Goal: Task Accomplishment & Management: Use online tool/utility

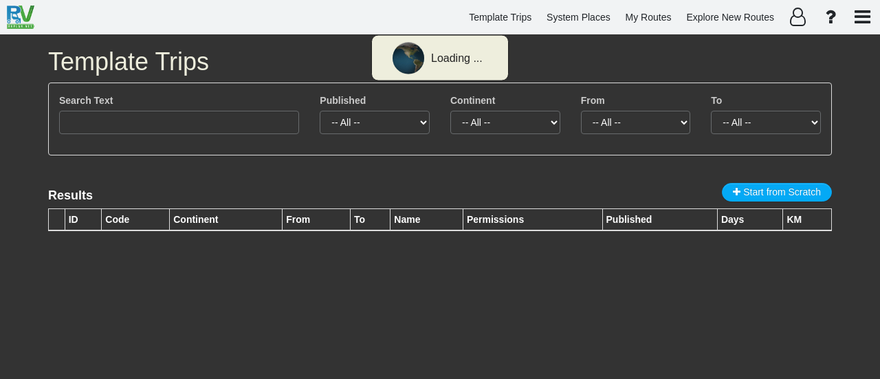
select select "number:351"
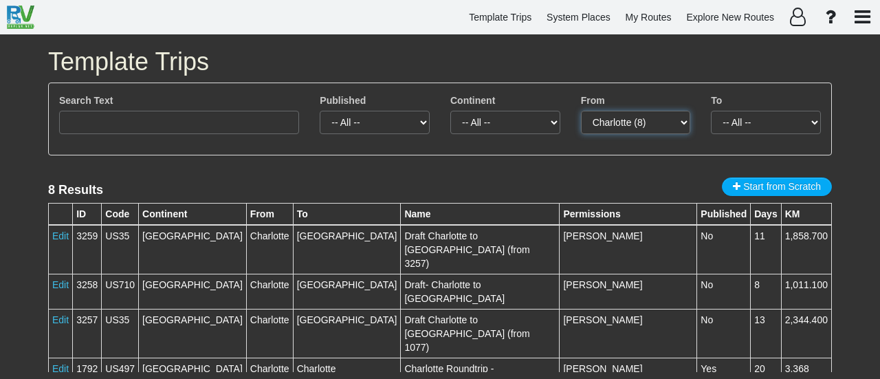
click at [618, 117] on select "-- All -- [GEOGRAPHIC_DATA] (8)" at bounding box center [636, 122] width 110 height 23
select select
click at [581, 111] on select "-- All -- [GEOGRAPHIC_DATA] (8)" at bounding box center [636, 122] width 110 height 23
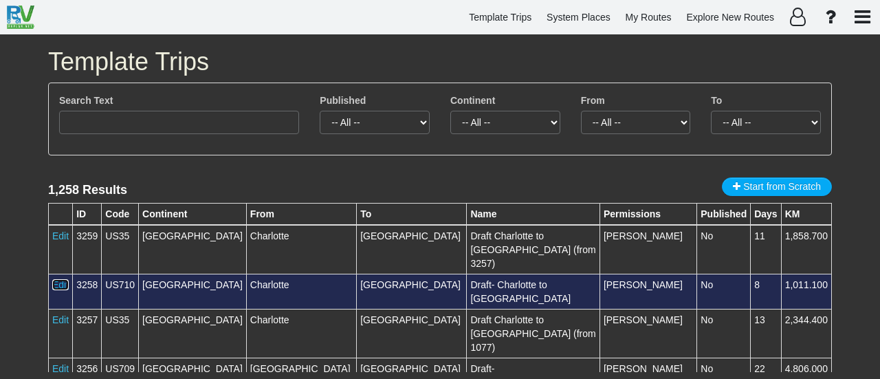
click at [60, 279] on link "Edit" at bounding box center [60, 284] width 16 height 11
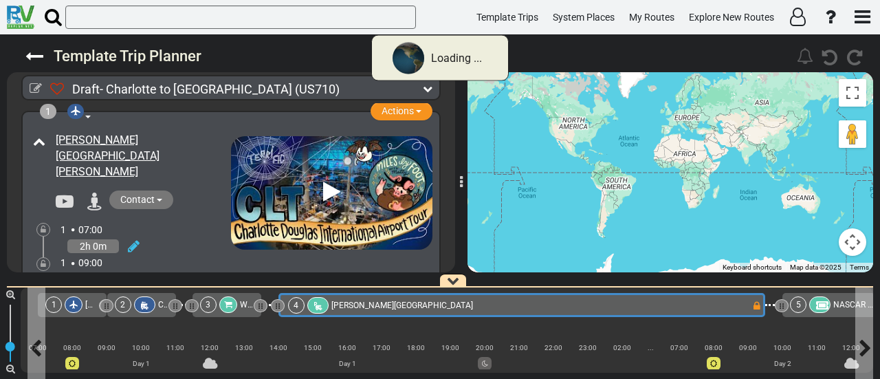
click at [544, 305] on div "4 [PERSON_NAME][GEOGRAPHIC_DATA]" at bounding box center [519, 305] width 463 height 16
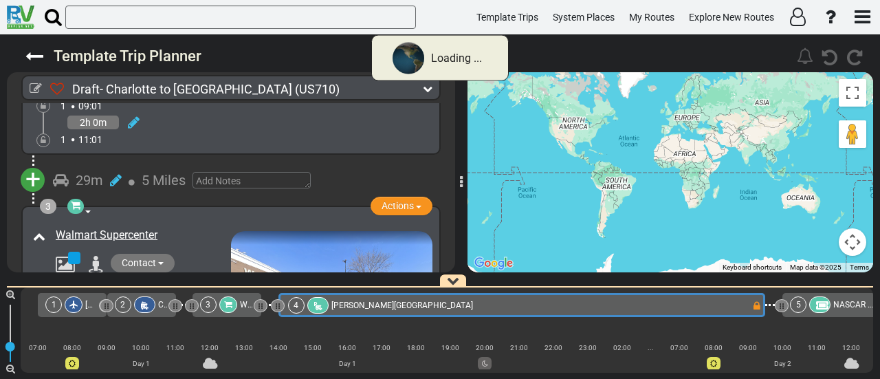
scroll to position [620, 0]
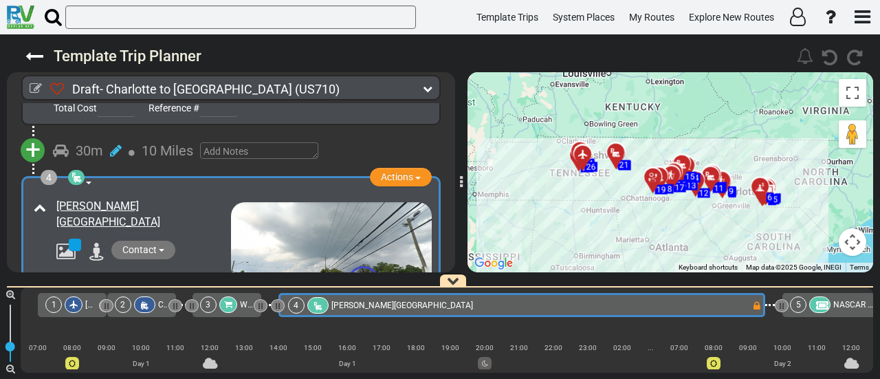
click at [849, 245] on button "Map camera controls" at bounding box center [851, 241] width 27 height 27
click at [812, 177] on button "Zoom in" at bounding box center [817, 172] width 27 height 27
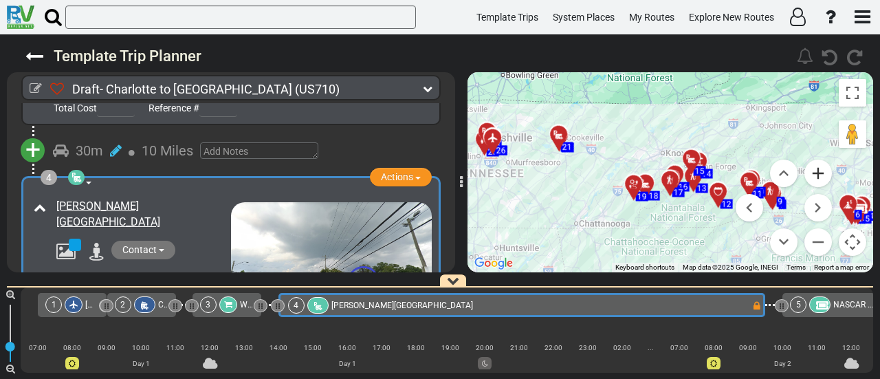
click at [812, 177] on button "Zoom in" at bounding box center [817, 172] width 27 height 27
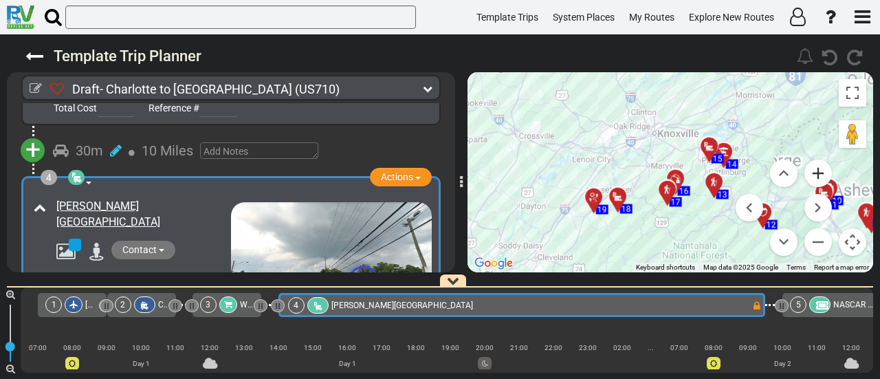
click at [812, 177] on button "Zoom in" at bounding box center [817, 172] width 27 height 27
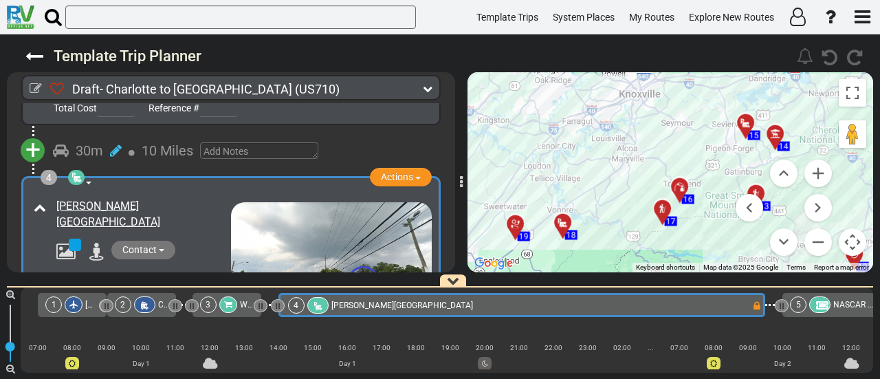
click at [667, 146] on div "To activate drag with keyboard, press Alt + Enter. Once in keyboard drag state,…" at bounding box center [669, 172] width 405 height 200
click at [676, 188] on icon at bounding box center [680, 186] width 14 height 11
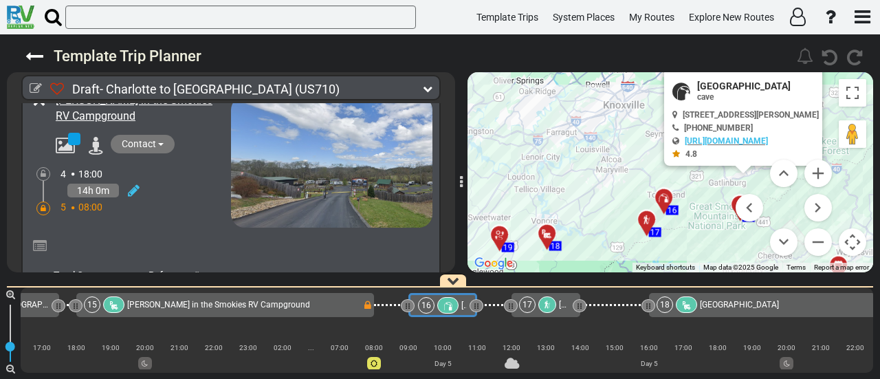
scroll to position [0, 2376]
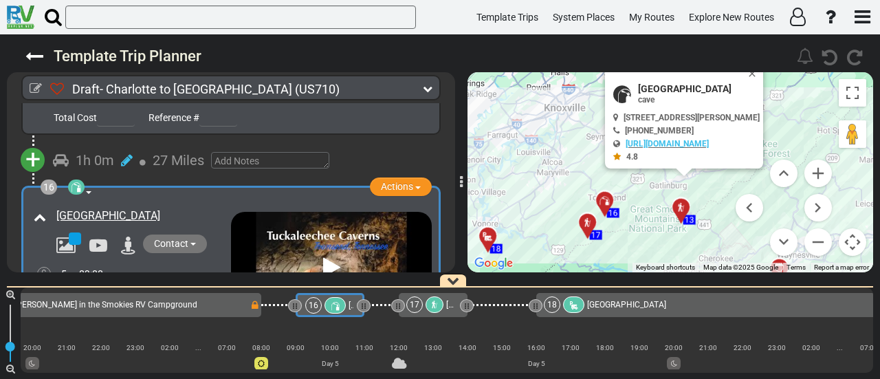
drag, startPoint x: 698, startPoint y: 215, endPoint x: 629, endPoint y: 224, distance: 70.0
click at [629, 224] on div "To activate drag with keyboard, press Alt + Enter. Once in keyboard drag state,…" at bounding box center [669, 172] width 405 height 200
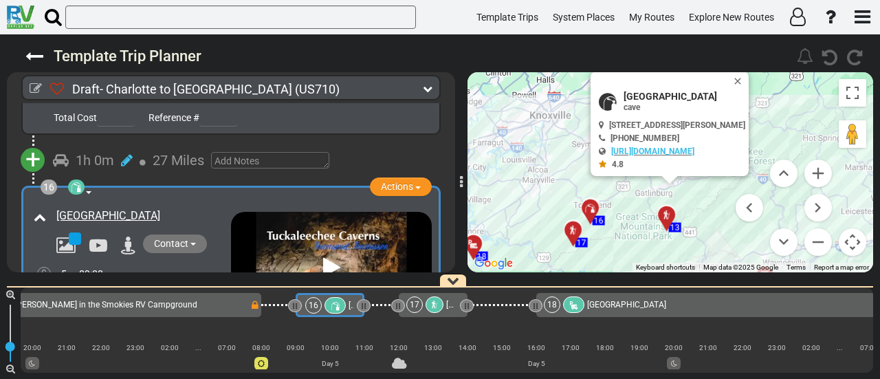
drag, startPoint x: 629, startPoint y: 224, endPoint x: 617, endPoint y: 216, distance: 13.9
click at [628, 224] on div "To activate drag with keyboard, press Alt + Enter. Once in keyboard drag state,…" at bounding box center [669, 172] width 405 height 200
click at [592, 201] on div "16" at bounding box center [590, 207] width 24 height 24
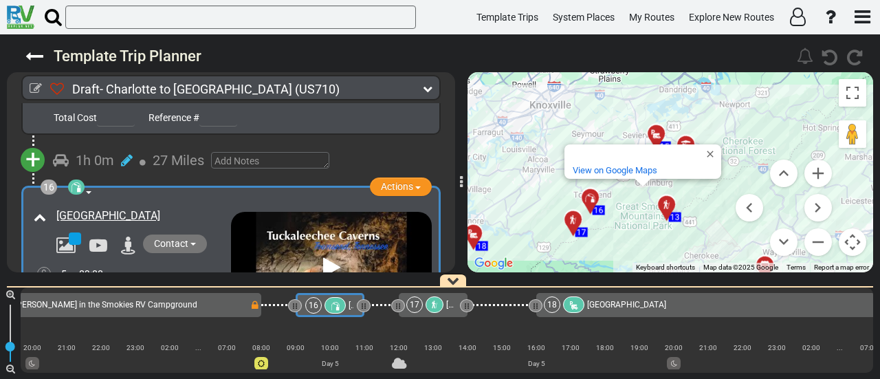
click at [605, 222] on div "To activate drag with keyboard, press Alt + Enter. Once in keyboard drag state,…" at bounding box center [669, 172] width 405 height 200
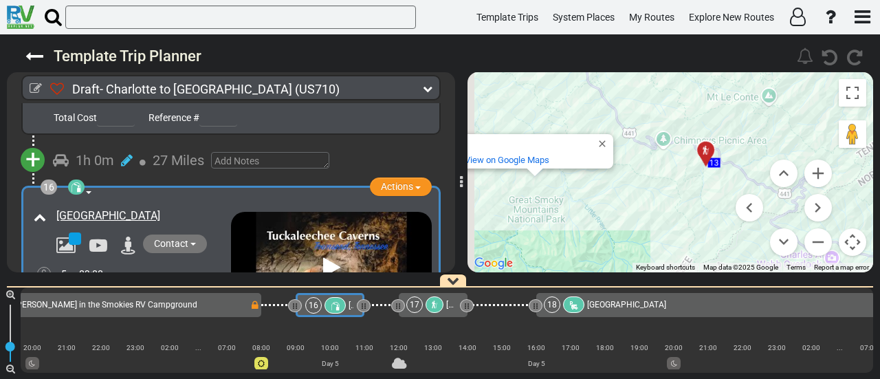
drag, startPoint x: 526, startPoint y: 178, endPoint x: 734, endPoint y: 251, distance: 220.1
click at [761, 257] on div "To activate drag with keyboard, press Alt + Enter. Once in keyboard drag state,…" at bounding box center [669, 172] width 405 height 200
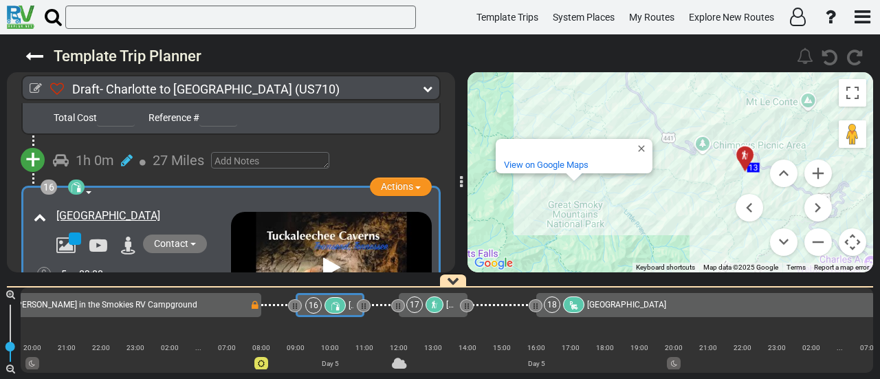
drag, startPoint x: 570, startPoint y: 236, endPoint x: 657, endPoint y: 249, distance: 87.6
click at [657, 249] on div "To activate drag with keyboard, press Alt + Enter. Once in keyboard drag state,…" at bounding box center [669, 172] width 405 height 200
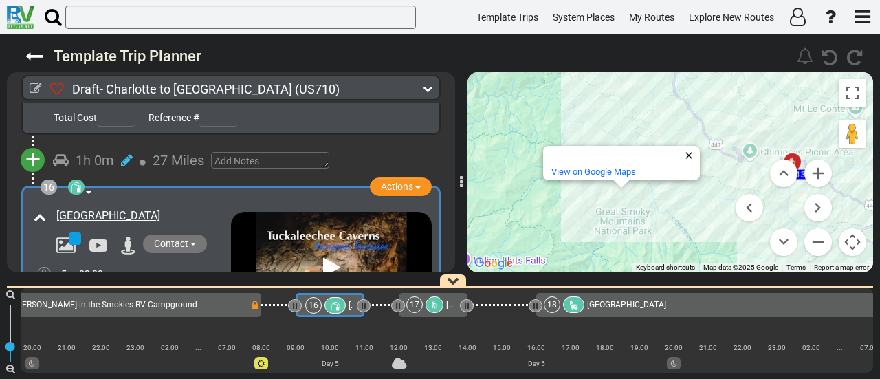
click at [697, 156] on button "Close" at bounding box center [691, 155] width 16 height 19
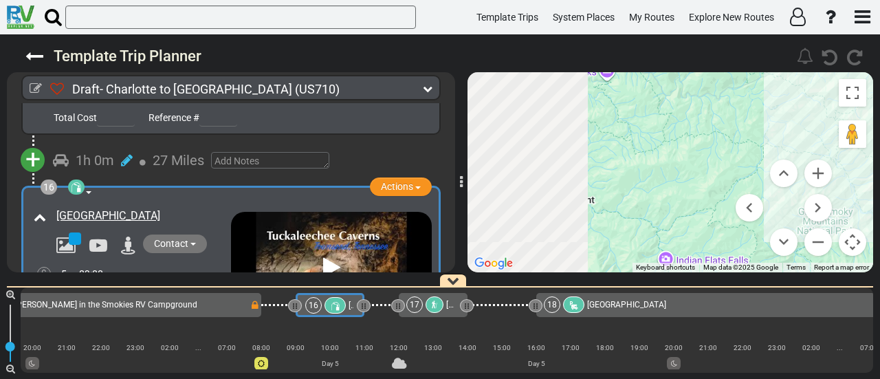
drag, startPoint x: 584, startPoint y: 153, endPoint x: 799, endPoint y: 153, distance: 215.1
click at [799, 153] on div "To activate drag with keyboard, press Alt + Enter. Once in keyboard drag state,…" at bounding box center [669, 172] width 405 height 200
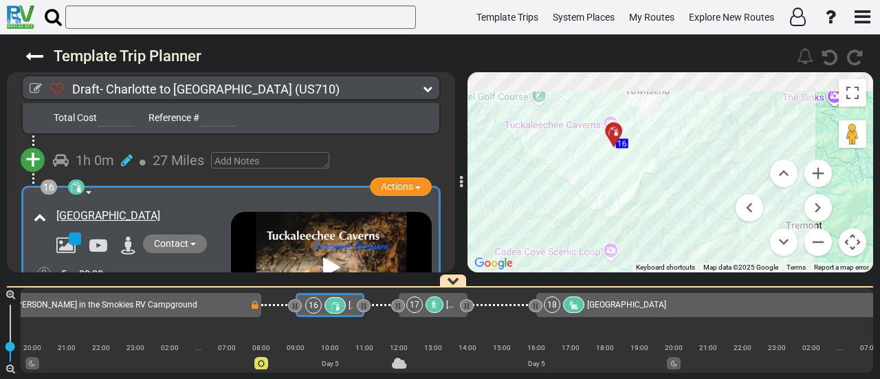
drag, startPoint x: 628, startPoint y: 190, endPoint x: 716, endPoint y: 216, distance: 91.7
click at [716, 216] on div "To activate drag with keyboard, press Alt + Enter. Once in keyboard drag state,…" at bounding box center [669, 172] width 405 height 200
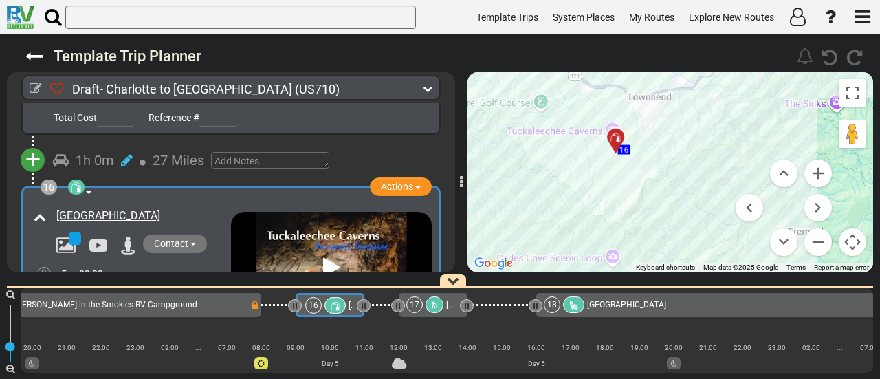
click at [618, 138] on div at bounding box center [620, 142] width 23 height 21
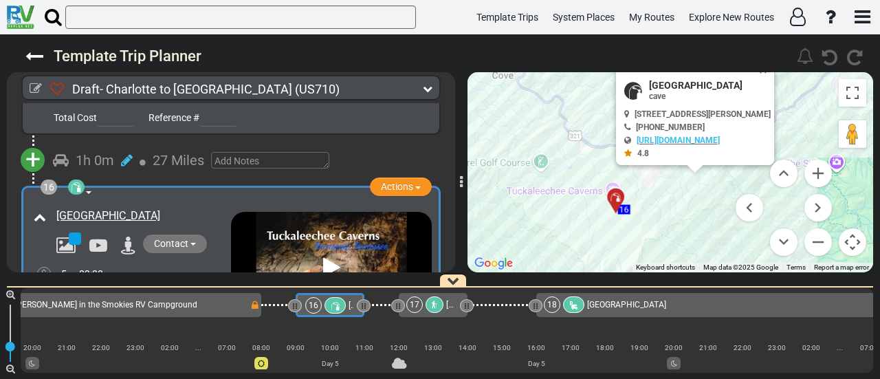
click at [618, 199] on div at bounding box center [620, 202] width 23 height 21
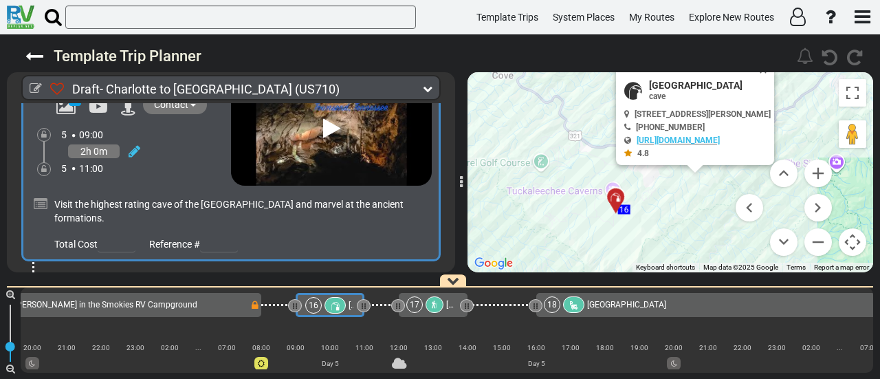
scroll to position [4132, 0]
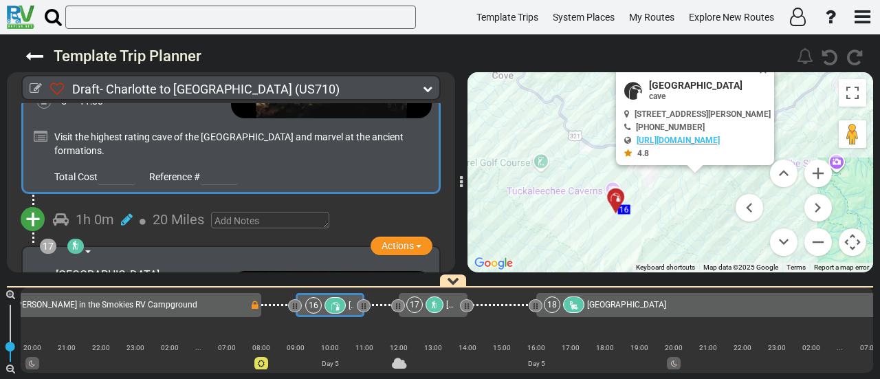
click at [32, 203] on span "+" at bounding box center [32, 219] width 15 height 32
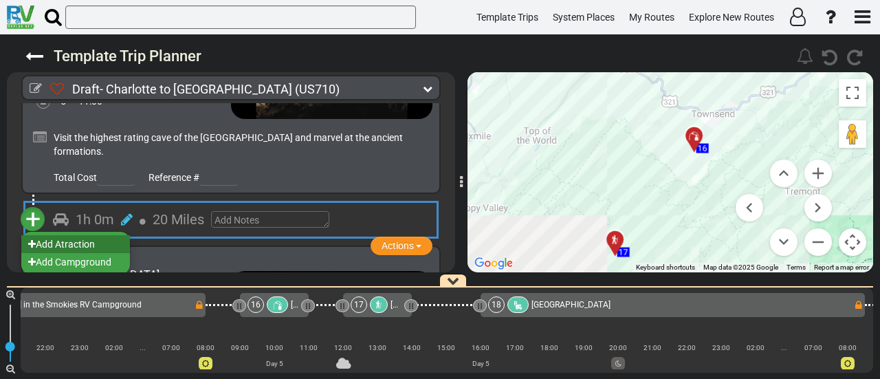
scroll to position [0, 2445]
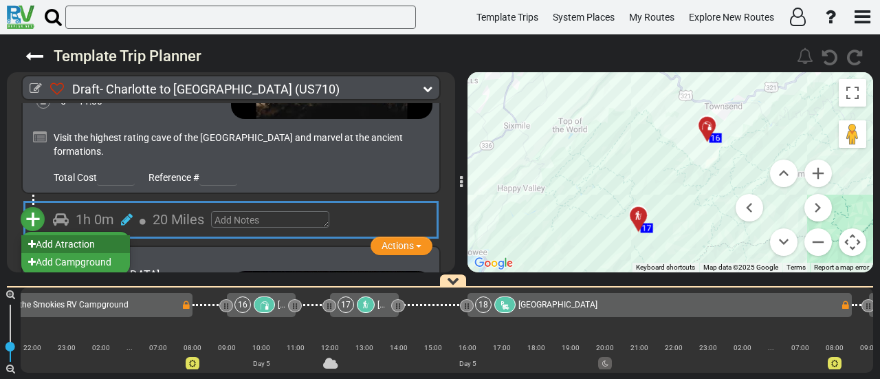
click at [90, 235] on li "Add Atraction" at bounding box center [75, 244] width 109 height 18
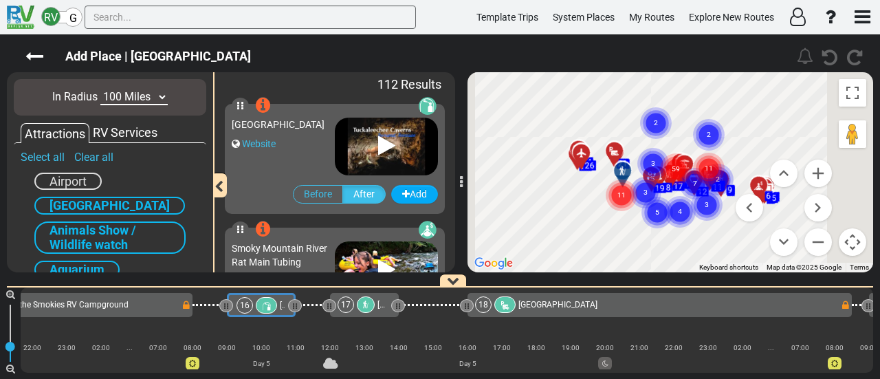
scroll to position [0, 2376]
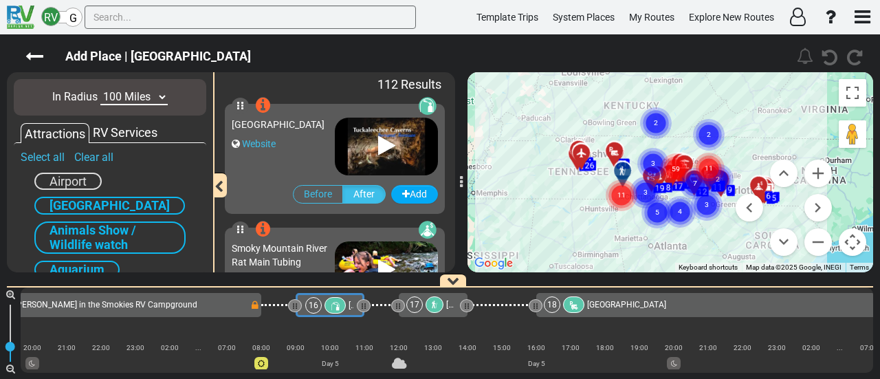
click at [680, 212] on text "4" at bounding box center [679, 210] width 4 height 9
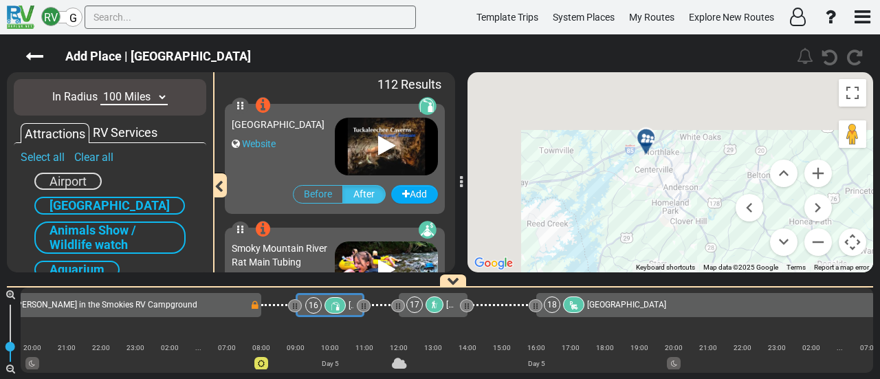
click at [815, 285] on div "Add Place | [GEOGRAPHIC_DATA] 79" at bounding box center [440, 206] width 880 height 344
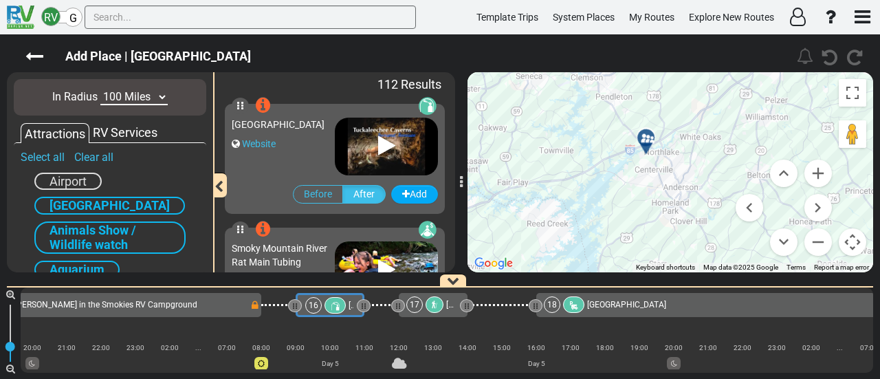
click at [647, 138] on div at bounding box center [650, 143] width 23 height 21
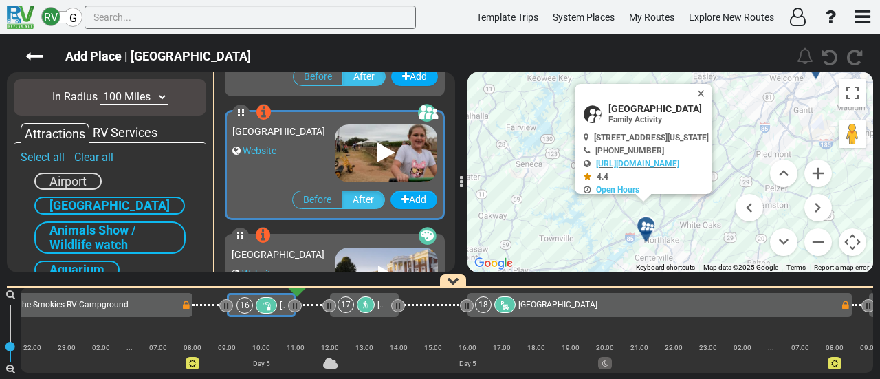
scroll to position [12118, 0]
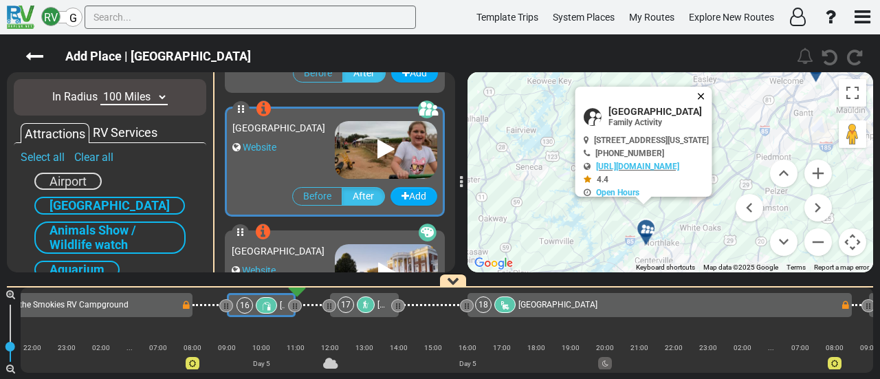
click at [712, 95] on button "Close" at bounding box center [703, 96] width 16 height 19
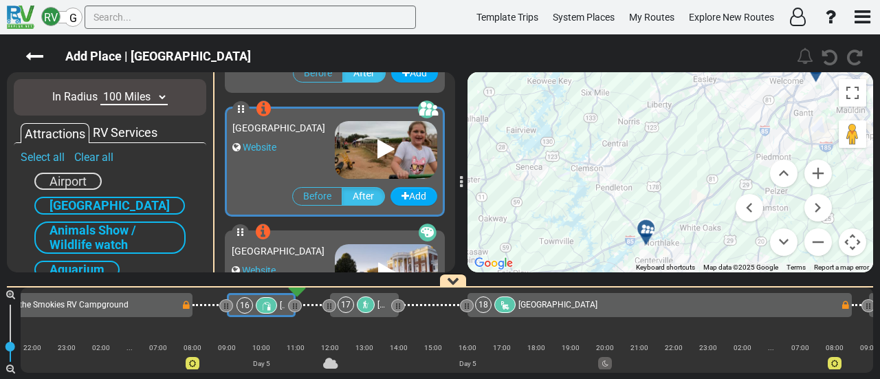
click at [693, 256] on div "To navigate, press the arrow keys. To activate drag with keyboard, press Alt + …" at bounding box center [669, 172] width 405 height 200
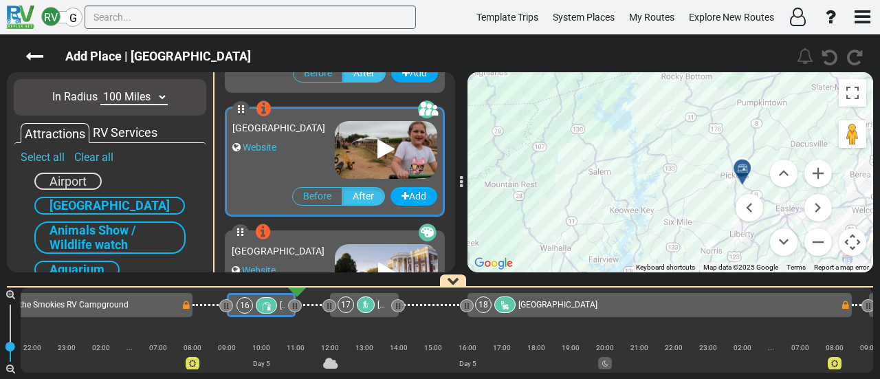
drag, startPoint x: 645, startPoint y: 205, endPoint x: 676, endPoint y: 214, distance: 32.0
click at [666, 222] on div "To activate drag with keyboard, press Alt + Enter. Once in keyboard drag state,…" at bounding box center [669, 172] width 405 height 200
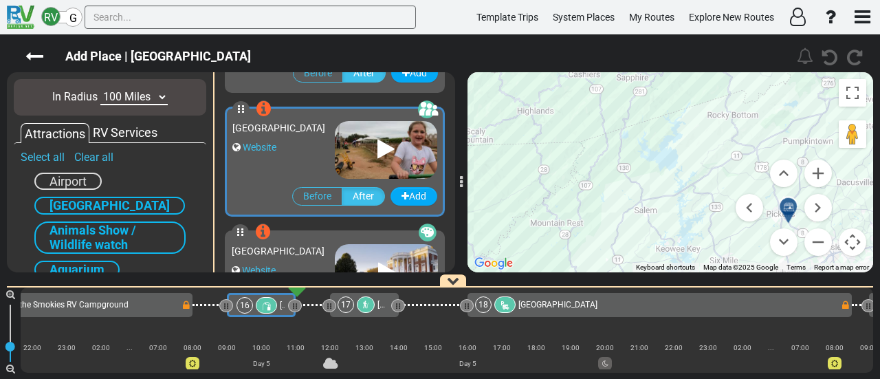
drag, startPoint x: 715, startPoint y: 166, endPoint x: 584, endPoint y: 148, distance: 131.9
click at [569, 135] on div "To activate drag with keyboard, press Alt + Enter. Once in keyboard drag state,…" at bounding box center [669, 172] width 405 height 200
click at [566, 134] on div "To activate drag with keyboard, press Alt + Enter. Once in keyboard drag state,…" at bounding box center [669, 172] width 405 height 200
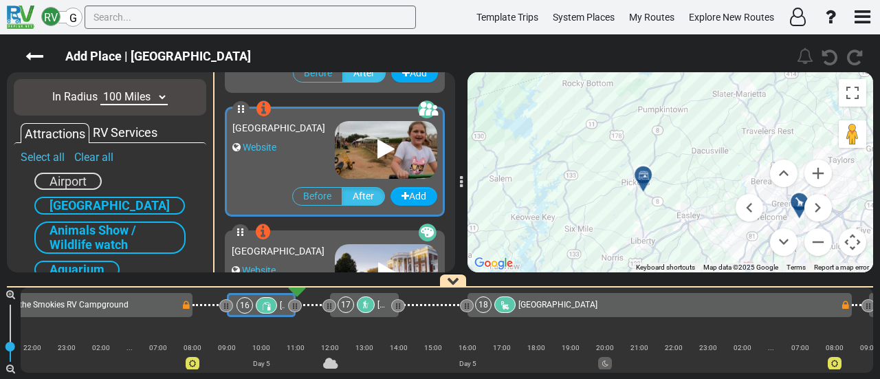
click at [640, 181] on div at bounding box center [647, 180] width 23 height 21
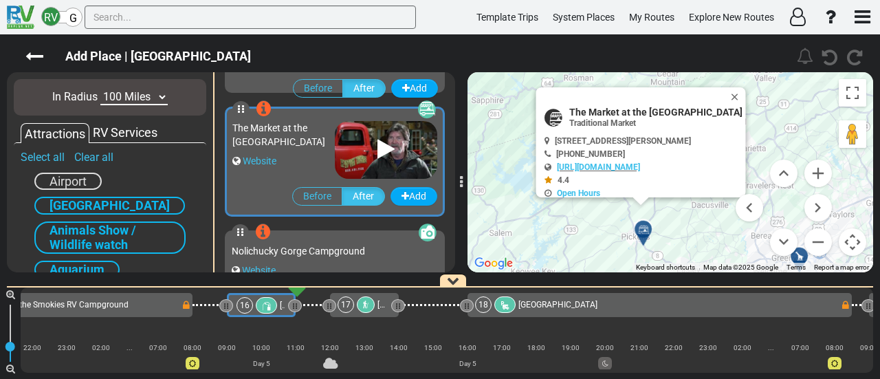
scroll to position [10757, 0]
drag, startPoint x: 738, startPoint y: 100, endPoint x: 679, endPoint y: 98, distance: 59.1
click at [738, 99] on button "Close" at bounding box center [737, 96] width 16 height 19
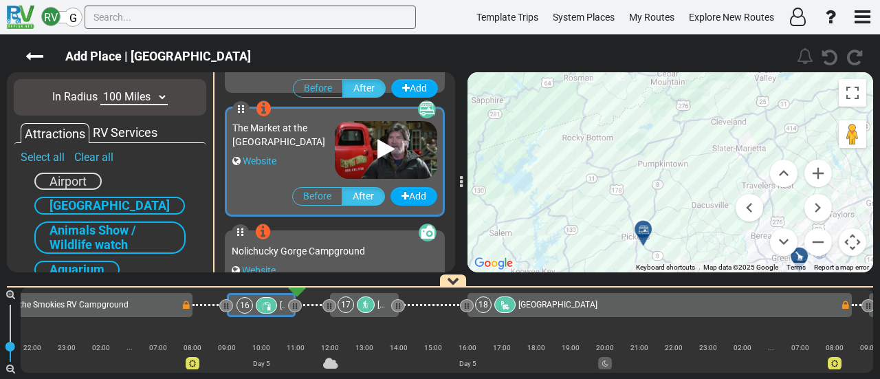
click at [44, 54] on div "Add Place | [GEOGRAPHIC_DATA]" at bounding box center [402, 57] width 771 height 30
click at [30, 59] on icon at bounding box center [34, 56] width 18 height 18
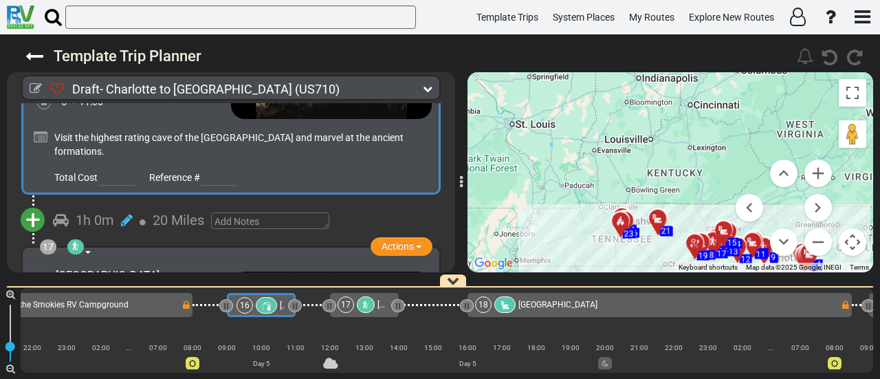
drag, startPoint x: 596, startPoint y: 217, endPoint x: 635, endPoint y: 288, distance: 80.6
click at [635, 288] on div "Template Trip Planner 79" at bounding box center [440, 206] width 880 height 344
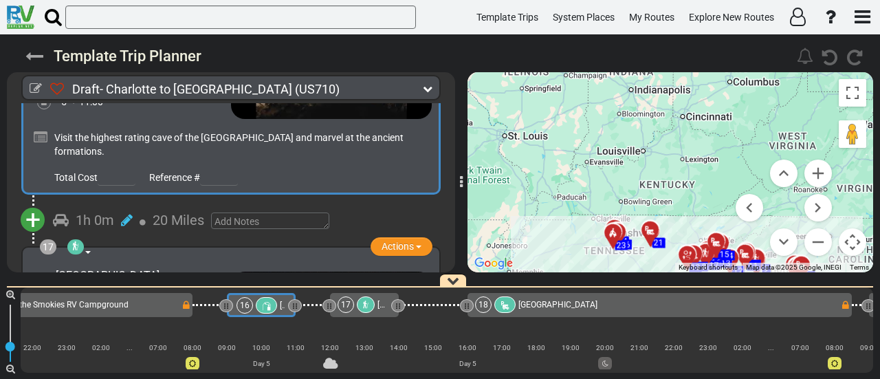
click at [27, 53] on icon at bounding box center [34, 56] width 18 height 18
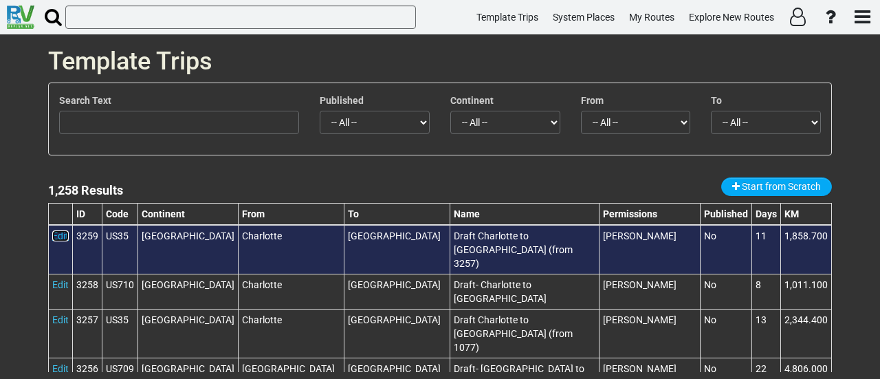
click at [56, 236] on link "Edit" at bounding box center [60, 235] width 16 height 11
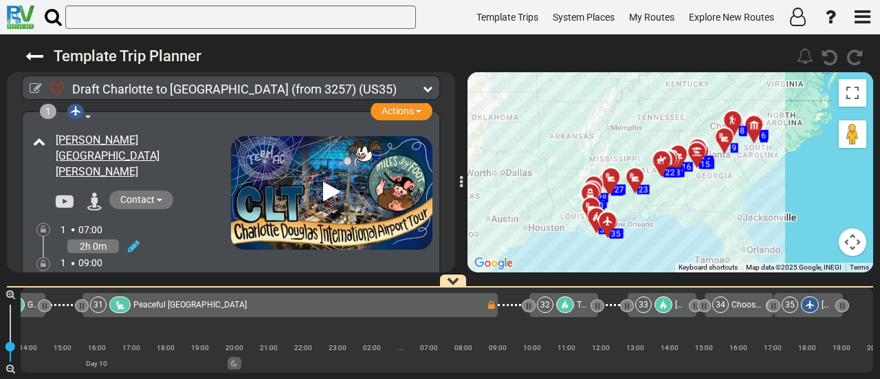
scroll to position [0, 6030]
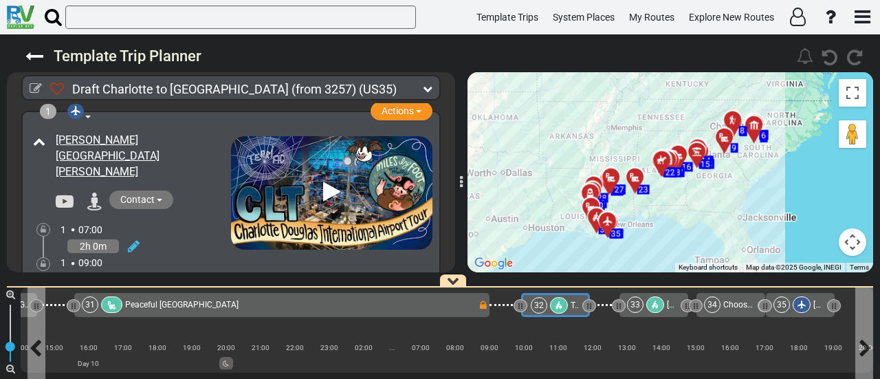
click at [557, 305] on icon at bounding box center [558, 305] width 8 height 8
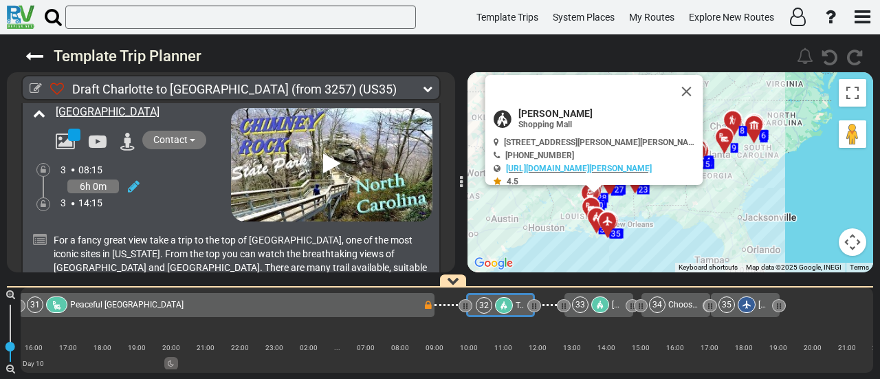
scroll to position [0, 6110]
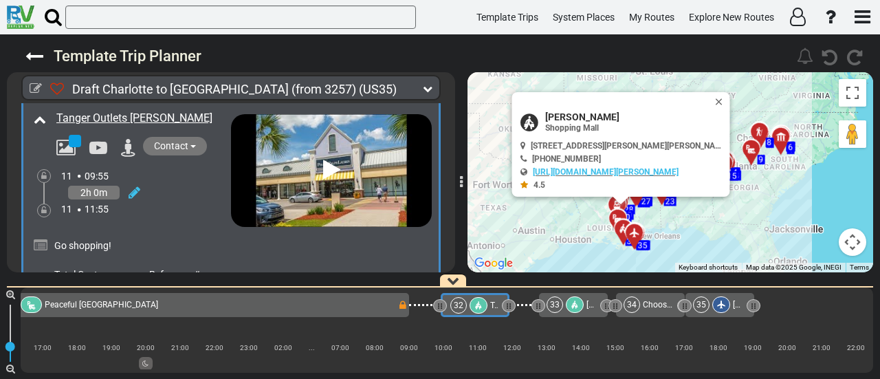
click at [38, 301] on span "+" at bounding box center [32, 317] width 15 height 32
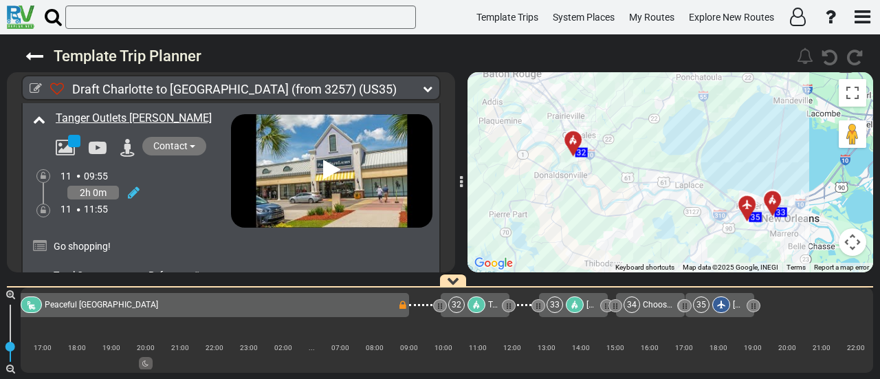
click at [72, 333] on li "Add Atraction" at bounding box center [75, 342] width 109 height 18
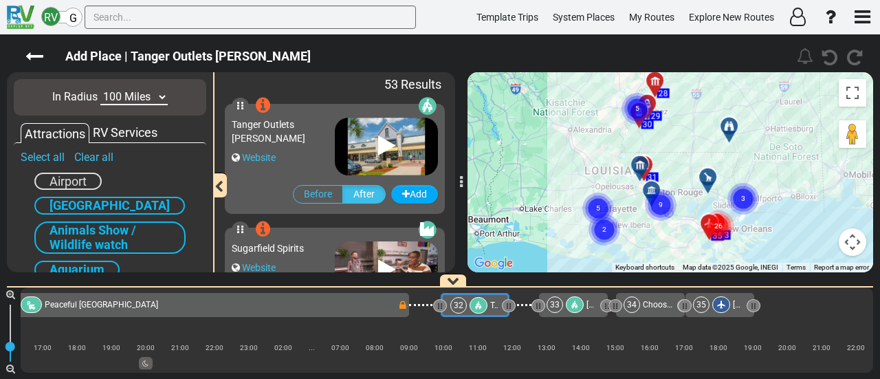
click at [710, 174] on icon at bounding box center [707, 177] width 10 height 10
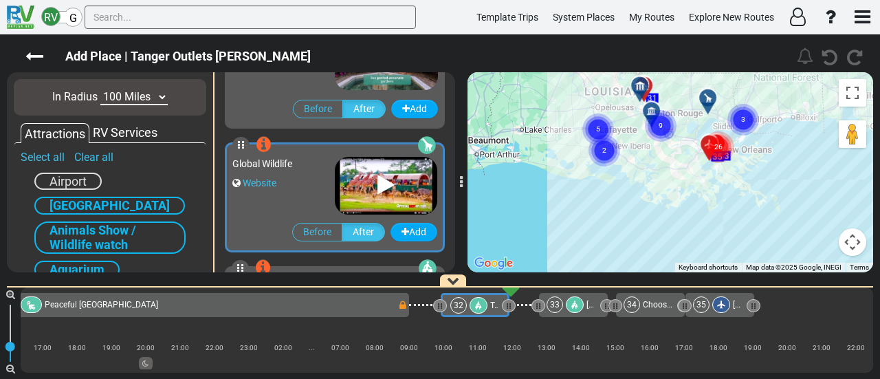
scroll to position [1234, 0]
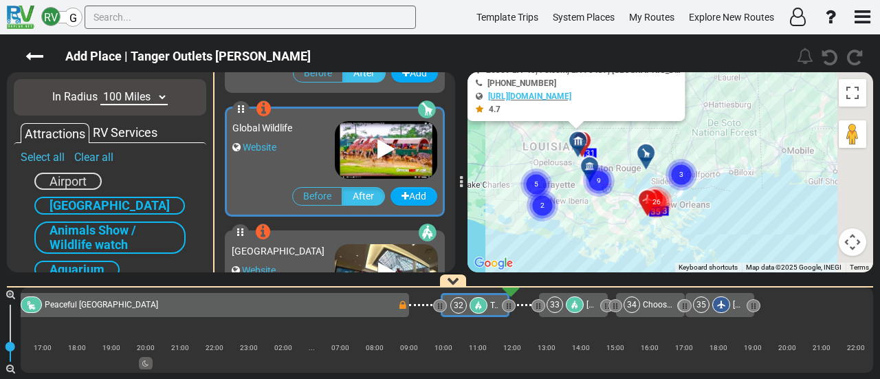
drag, startPoint x: 701, startPoint y: 182, endPoint x: 637, endPoint y: 170, distance: 65.1
click at [631, 269] on div "To activate drag with keyboard, press Alt + Enter. Once in keyboard drag state,…" at bounding box center [669, 172] width 405 height 200
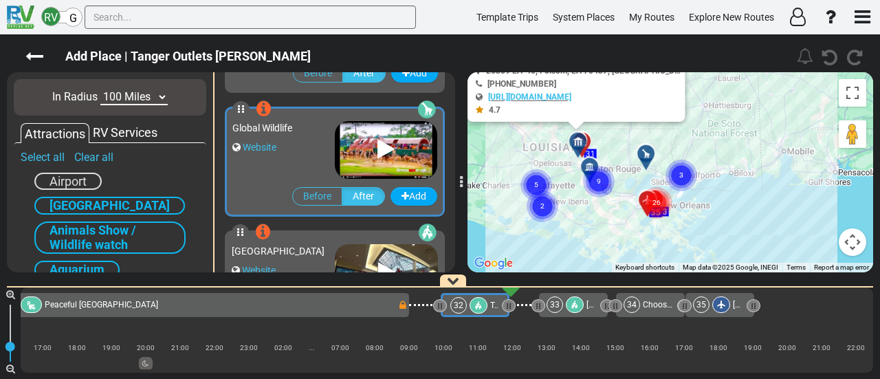
drag, startPoint x: 647, startPoint y: 154, endPoint x: 680, endPoint y: 175, distance: 39.3
click at [647, 155] on div at bounding box center [650, 158] width 23 height 21
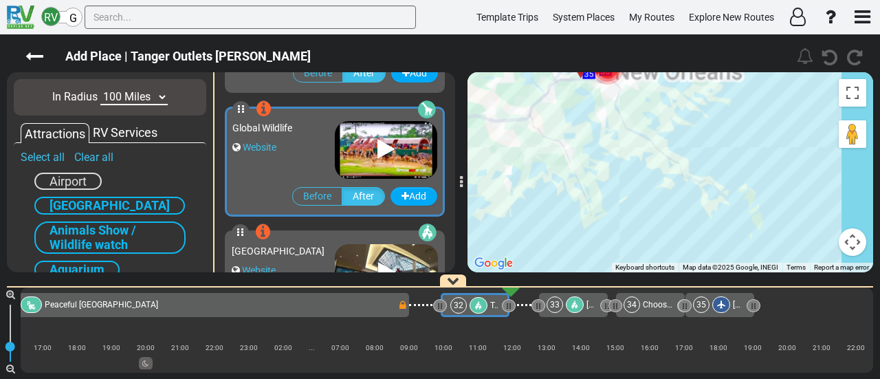
drag, startPoint x: 761, startPoint y: 183, endPoint x: 735, endPoint y: 183, distance: 26.8
click at [763, 260] on div "To activate drag with keyboard, press Alt + Enter. Once in keyboard drag state,…" at bounding box center [669, 172] width 405 height 200
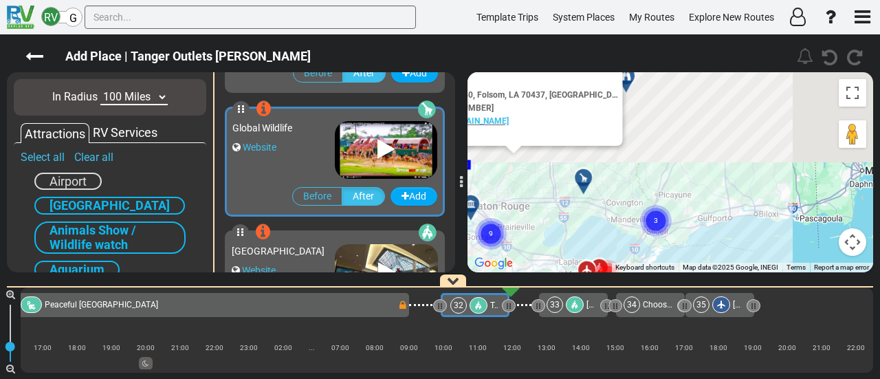
drag, startPoint x: 711, startPoint y: 142, endPoint x: 697, endPoint y: 267, distance: 125.9
click at [697, 267] on div "To activate drag with keyboard, press Alt + Enter. Once in keyboard drag state,…" at bounding box center [669, 172] width 405 height 200
